Goal: Purchase product/service

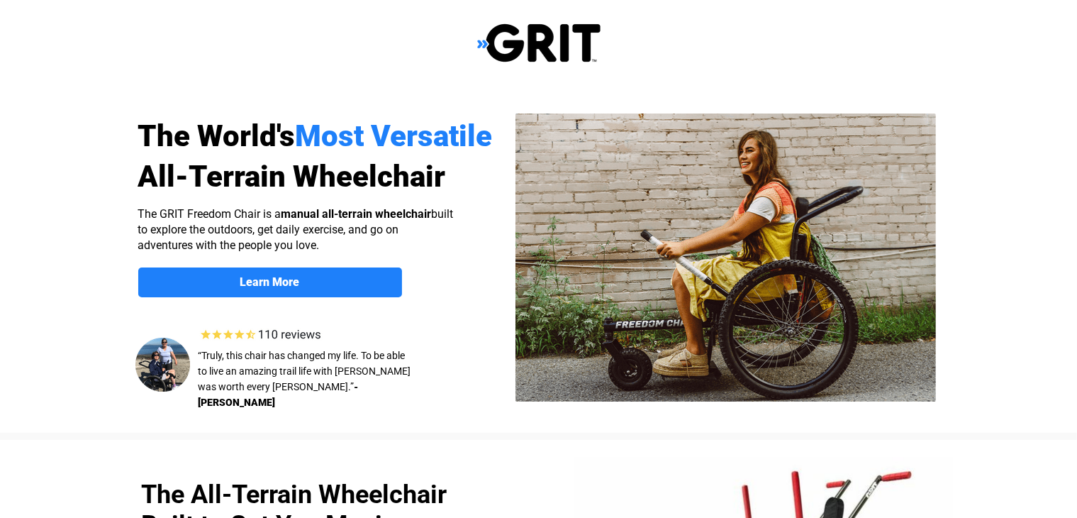
select select "CA"
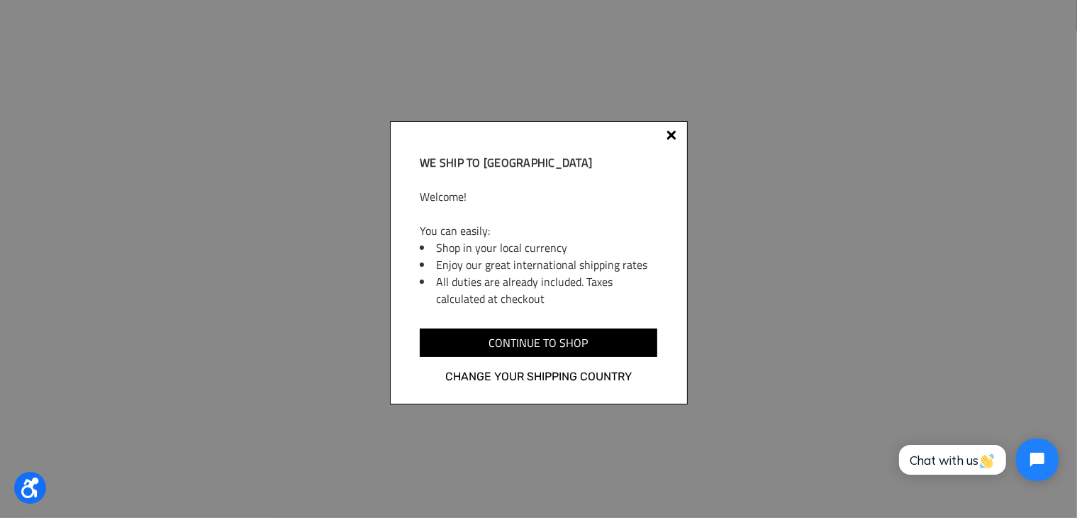
click at [670, 135] on div at bounding box center [672, 136] width 10 height 10
